Goal: Task Accomplishment & Management: Manage account settings

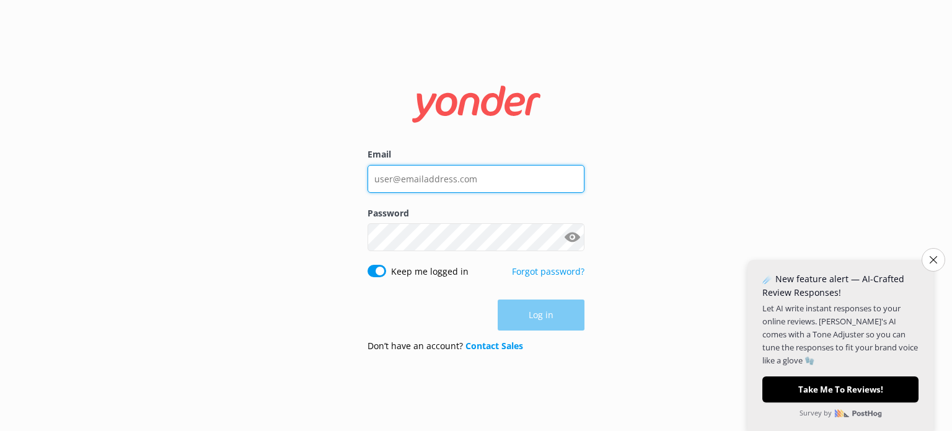
type input "[EMAIL_ADDRESS][DOMAIN_NAME]"
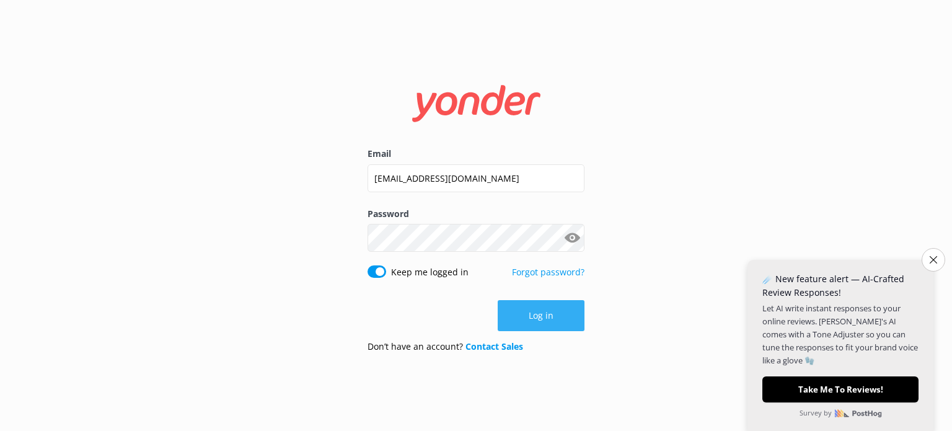
click at [528, 310] on button "Log in" at bounding box center [541, 315] width 87 height 31
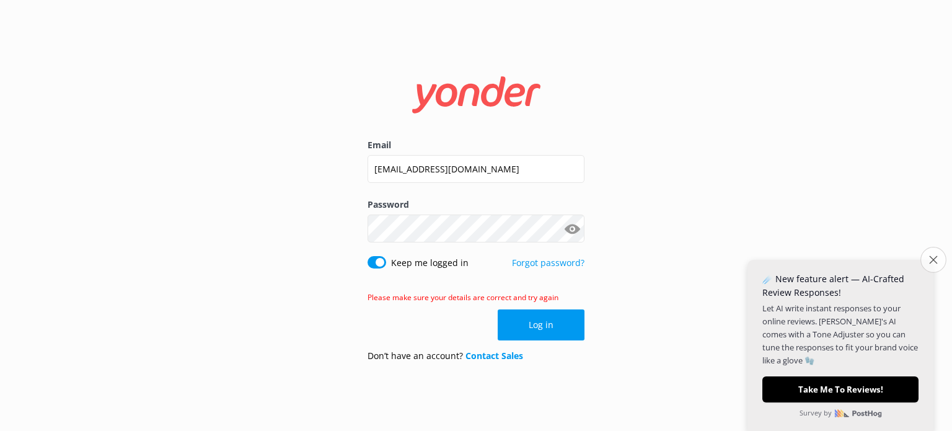
click at [923, 255] on button "Close survey" at bounding box center [933, 260] width 26 height 26
